Goal: Navigation & Orientation: Find specific page/section

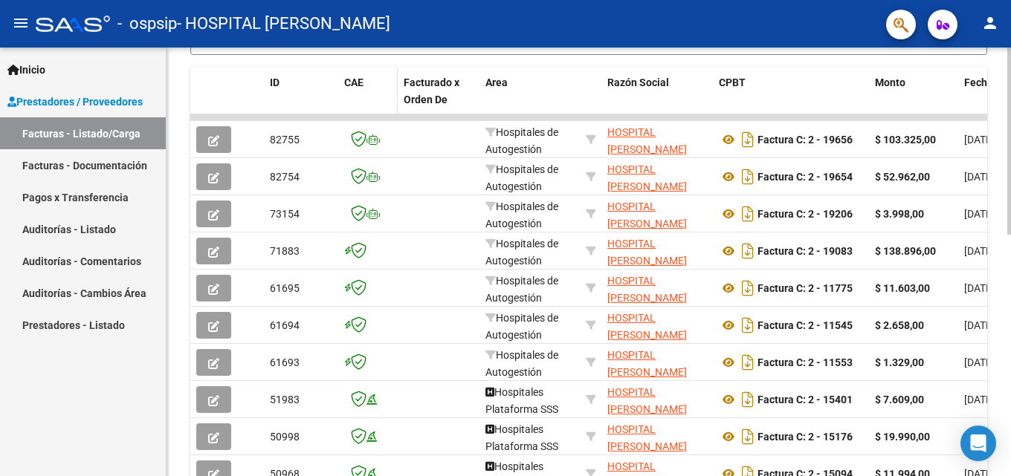
scroll to position [446, 0]
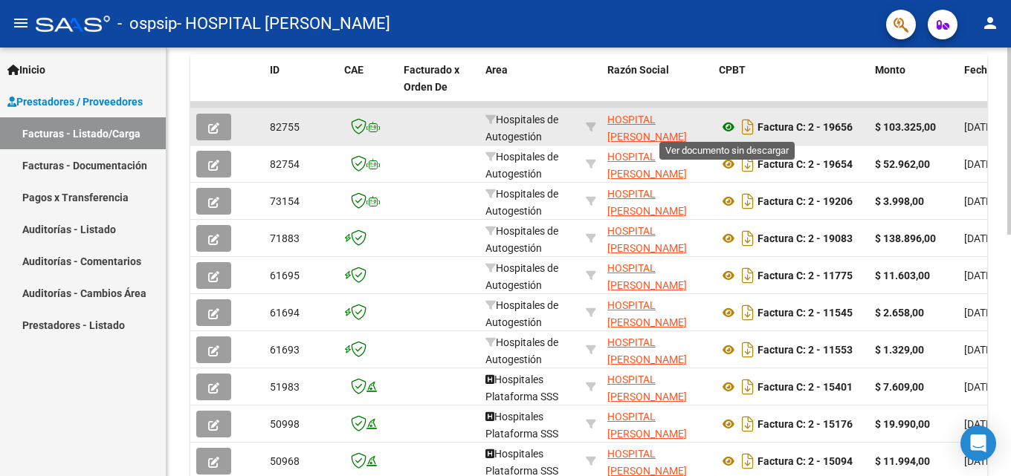
click at [724, 127] on icon at bounding box center [728, 127] width 19 height 18
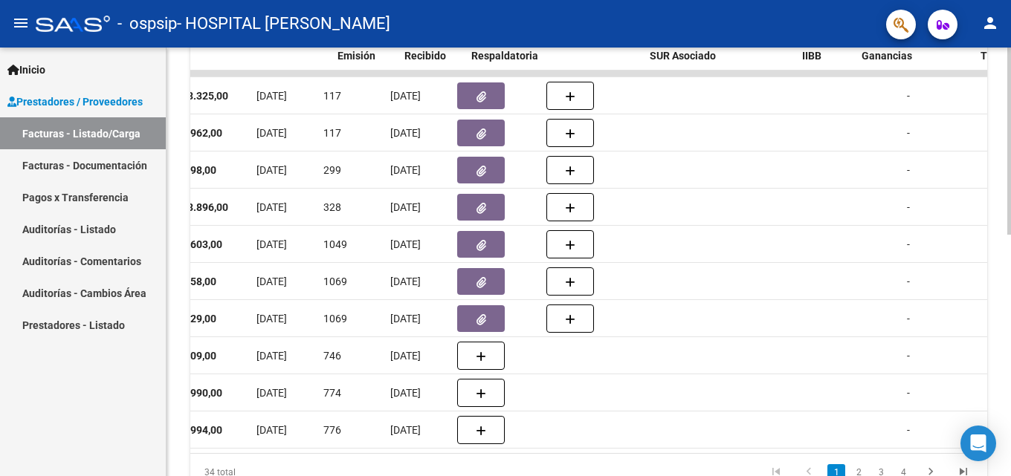
scroll to position [0, 690]
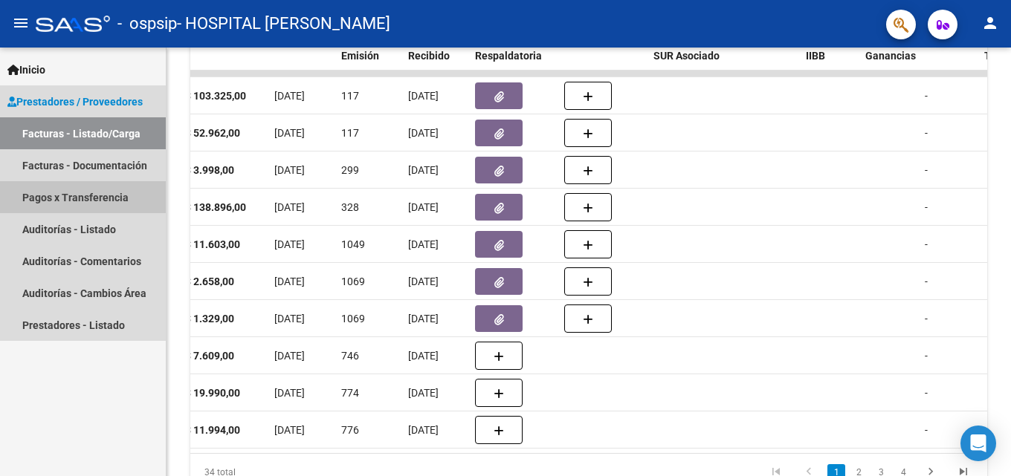
click at [59, 197] on link "Pagos x Transferencia" at bounding box center [83, 197] width 166 height 32
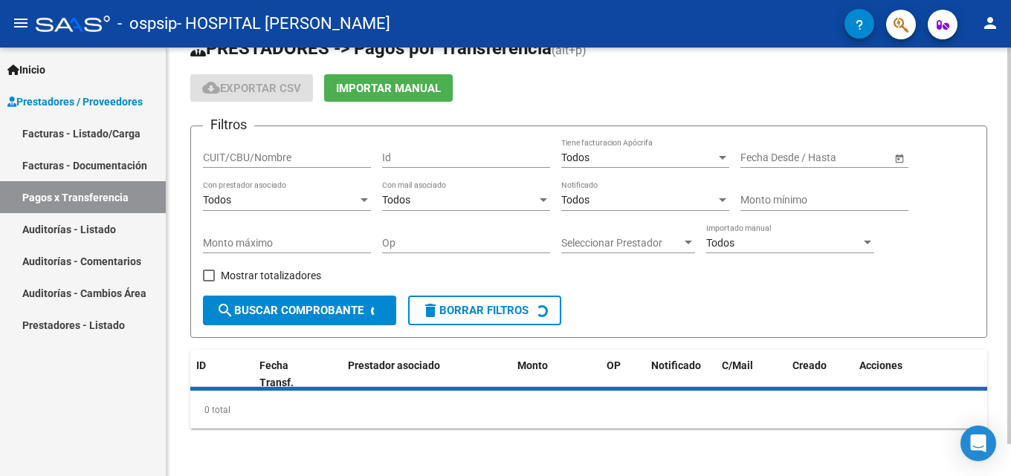
scroll to position [68, 0]
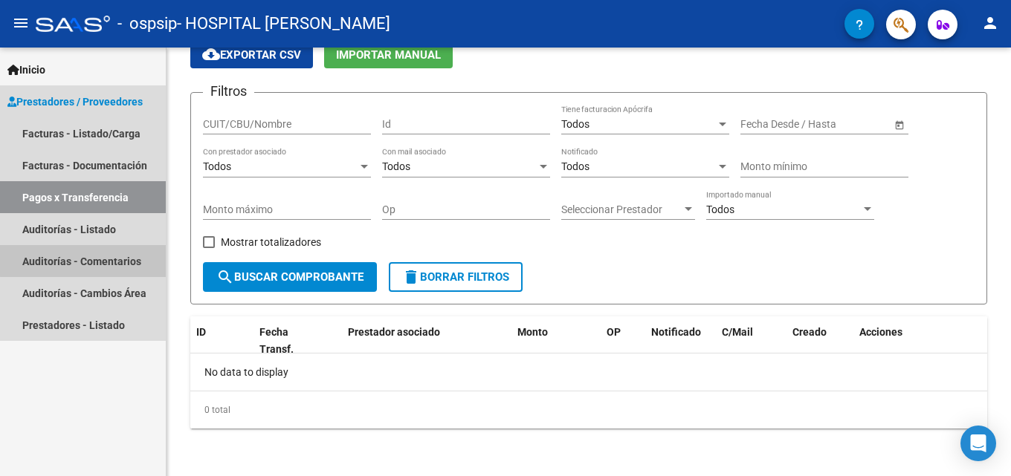
click at [106, 246] on link "Auditorías - Comentarios" at bounding box center [83, 261] width 166 height 32
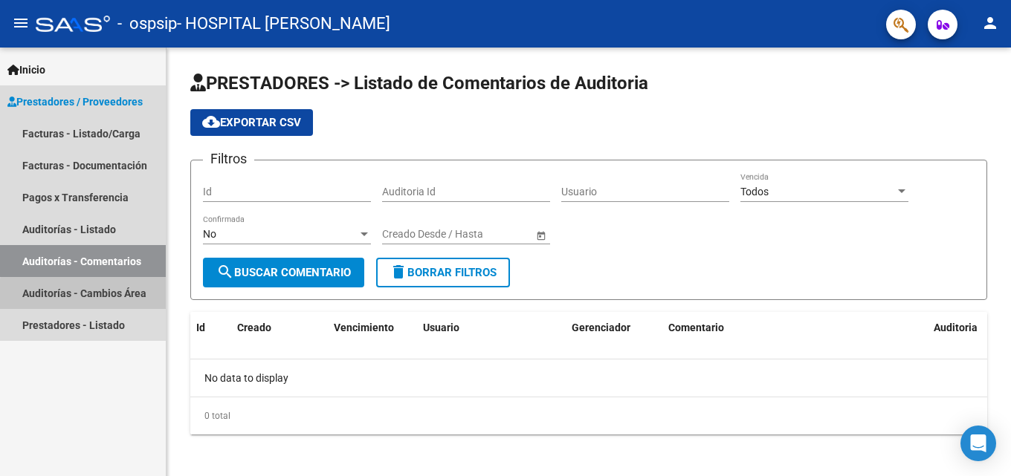
click at [88, 295] on link "Auditorías - Cambios Área" at bounding box center [83, 293] width 166 height 32
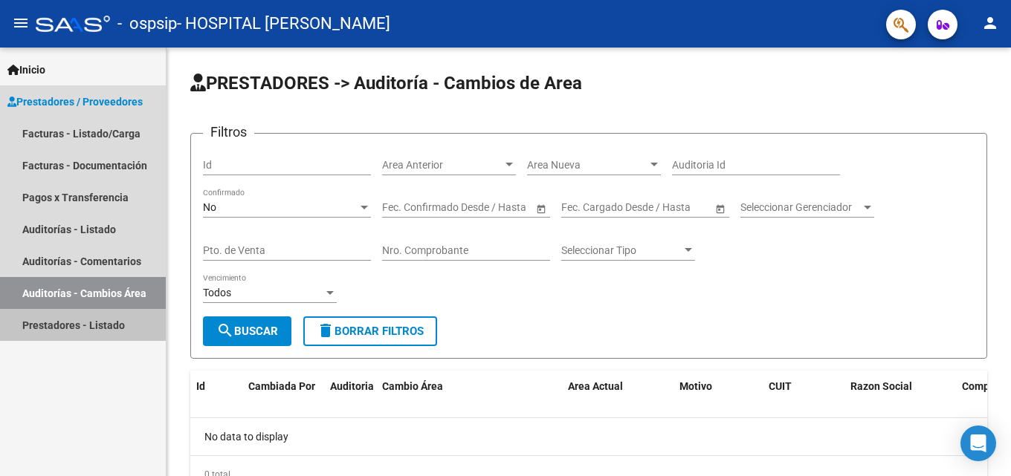
click at [113, 319] on link "Prestadores - Listado" at bounding box center [83, 325] width 166 height 32
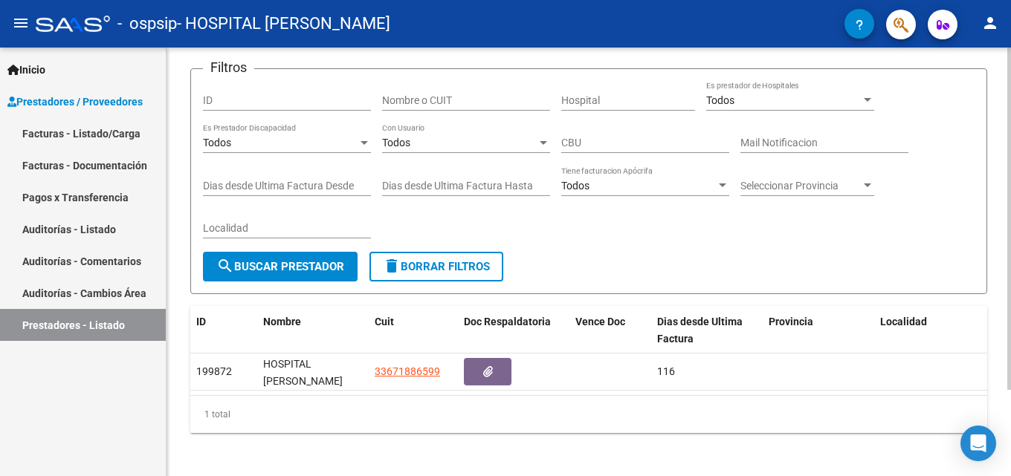
scroll to position [108, 0]
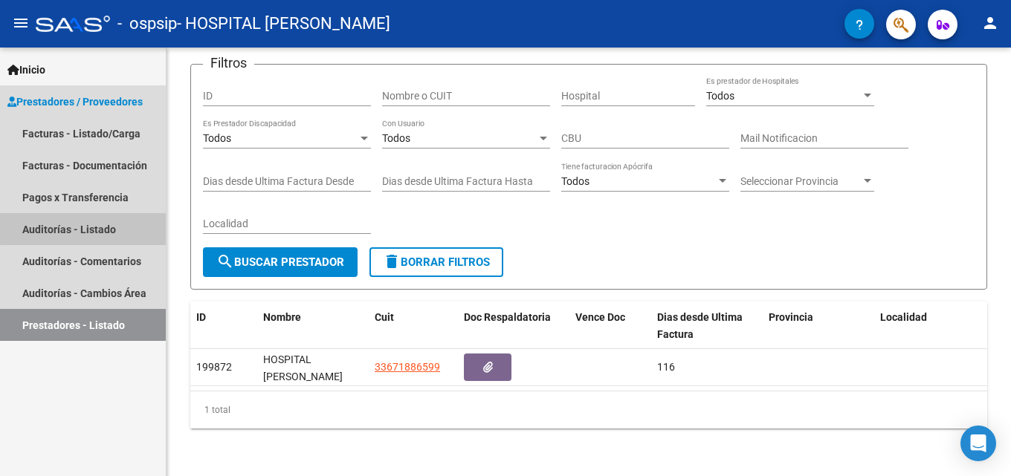
click at [101, 227] on link "Auditorías - Listado" at bounding box center [83, 229] width 166 height 32
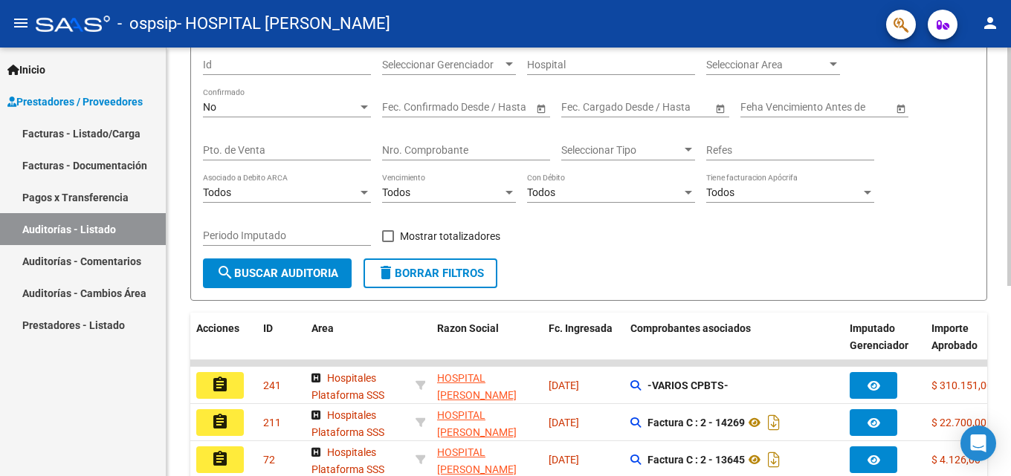
scroll to position [343, 0]
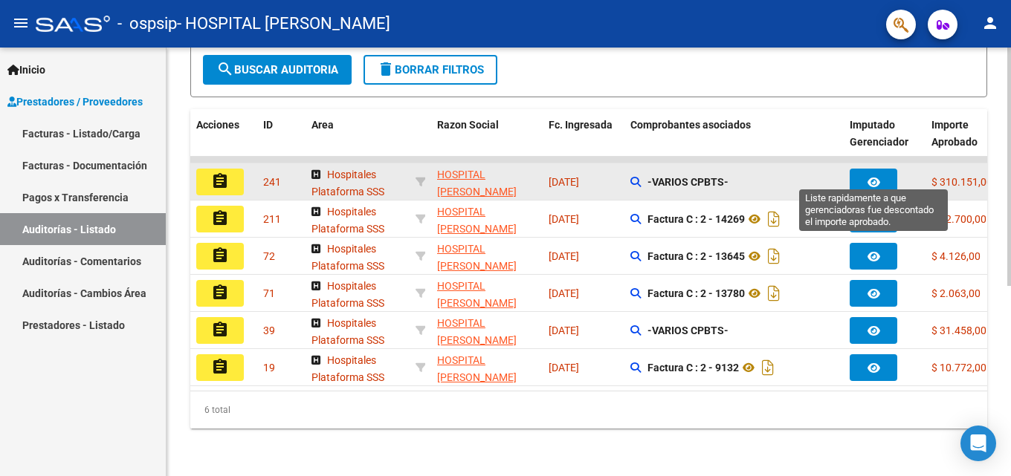
click at [874, 169] on button "button" at bounding box center [873, 182] width 48 height 27
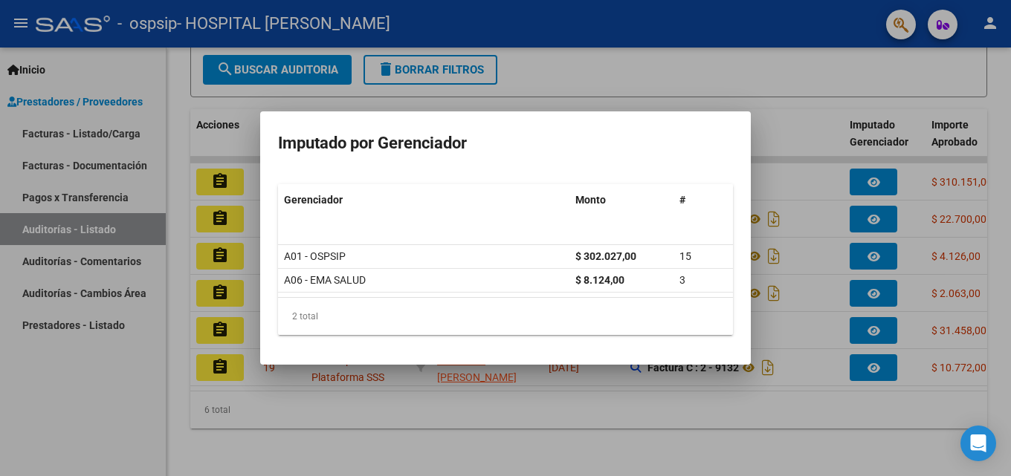
click at [729, 405] on div at bounding box center [505, 238] width 1011 height 476
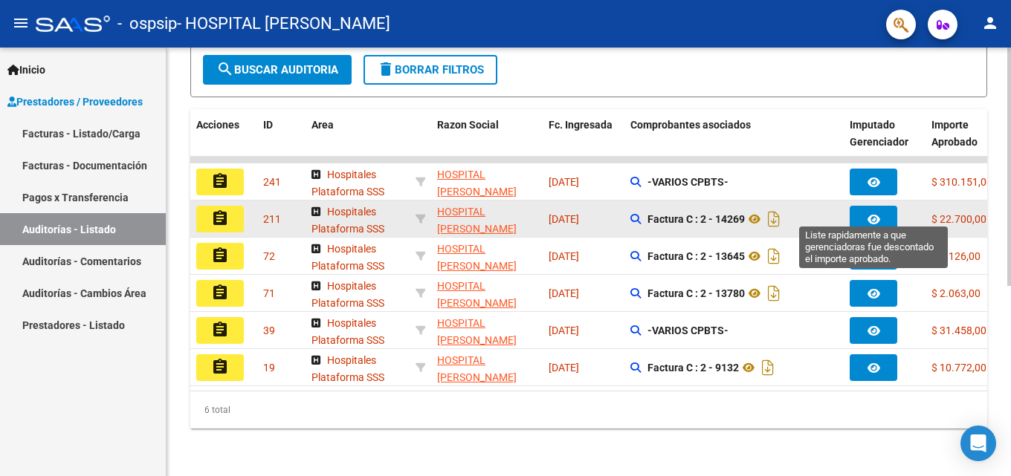
click at [870, 214] on icon "button" at bounding box center [873, 219] width 13 height 11
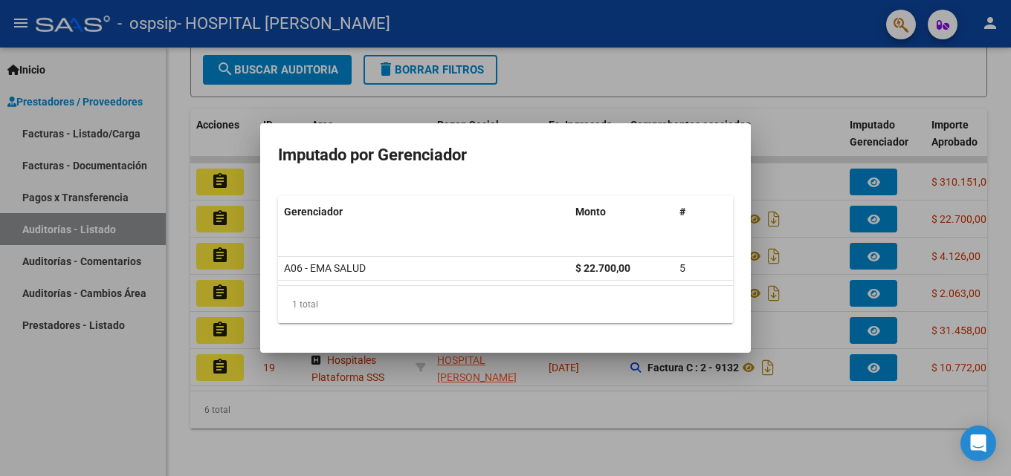
click at [704, 464] on div at bounding box center [505, 238] width 1011 height 476
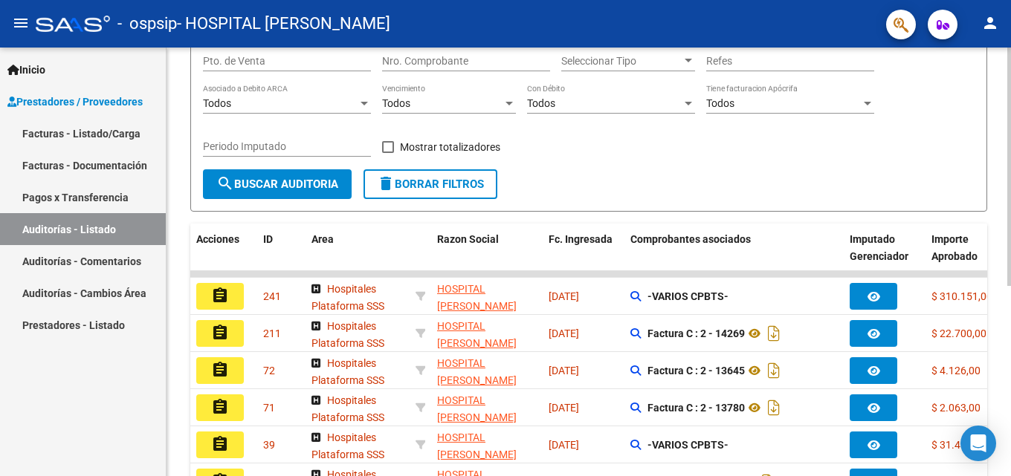
scroll to position [194, 0]
